Goal: Communication & Community: Answer question/provide support

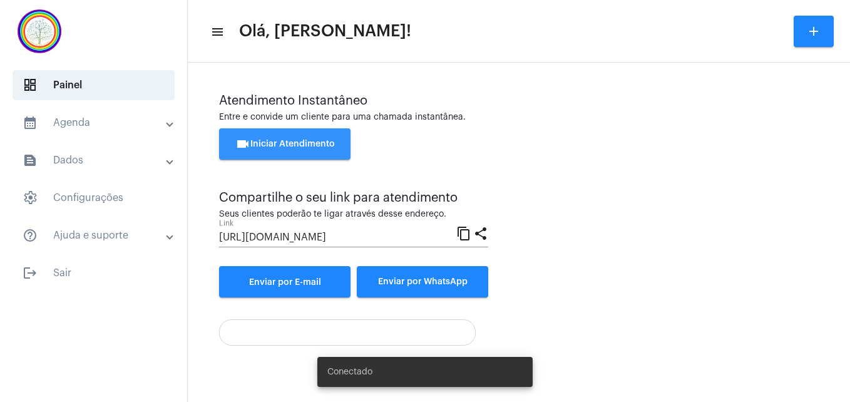
click at [269, 145] on span "videocam Iniciar Atendimento" at bounding box center [285, 144] width 100 height 9
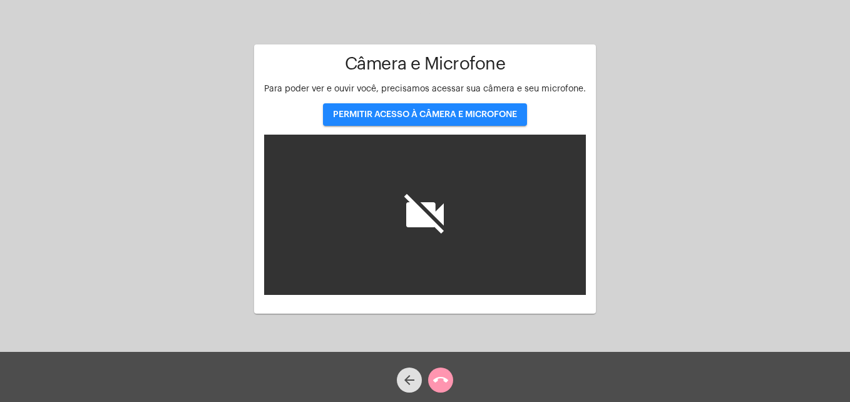
click at [363, 111] on span "PERMITIR ACESSO À CÂMERA E MICROFONE" at bounding box center [425, 114] width 184 height 9
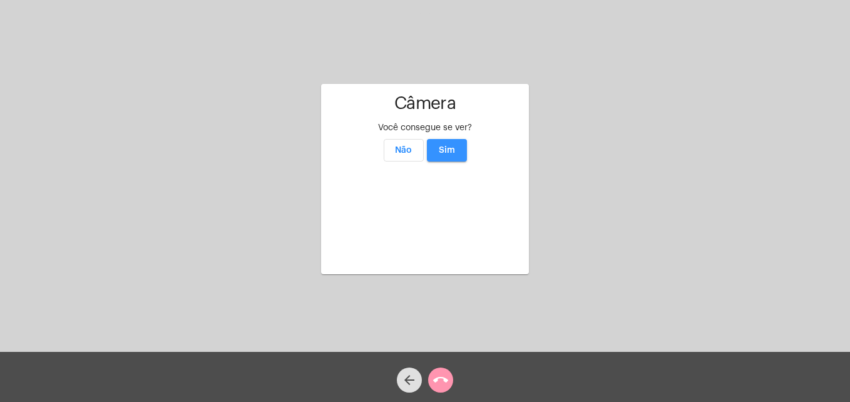
click at [446, 146] on span "Sim" at bounding box center [447, 150] width 16 height 9
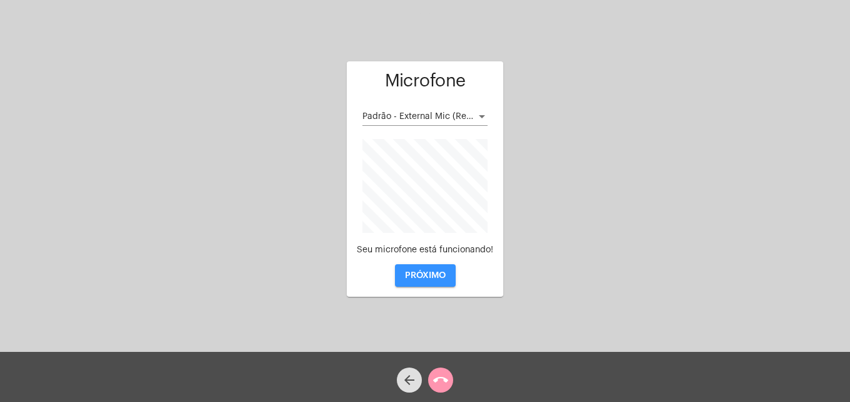
click at [425, 274] on span "PRÓXIMO" at bounding box center [425, 275] width 41 height 9
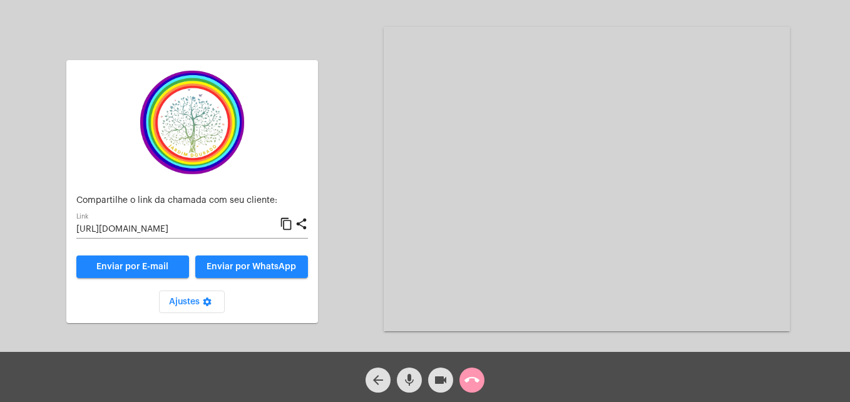
click at [284, 225] on mat-icon "content_copy" at bounding box center [286, 224] width 13 height 15
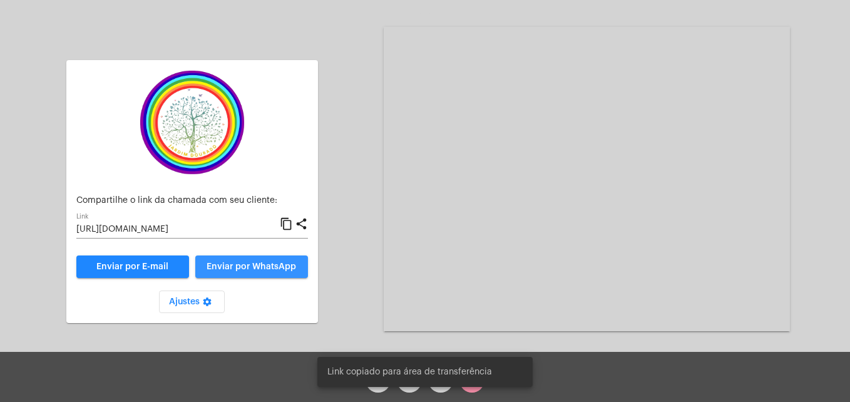
click at [259, 268] on span "Enviar por WhatsApp" at bounding box center [252, 266] width 90 height 9
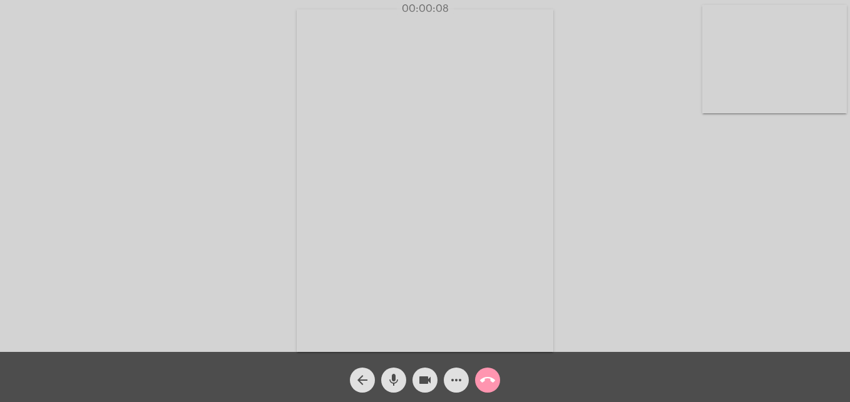
click at [702, 80] on div "Acessando Câmera e Microfone..." at bounding box center [424, 179] width 847 height 352
click at [708, 96] on video at bounding box center [774, 59] width 145 height 108
click at [386, 304] on video at bounding box center [538, 179] width 456 height 342
click at [603, 337] on div "Acessando Câmera e Microfone..." at bounding box center [584, 179] width 406 height 349
